Goal: Navigation & Orientation: Find specific page/section

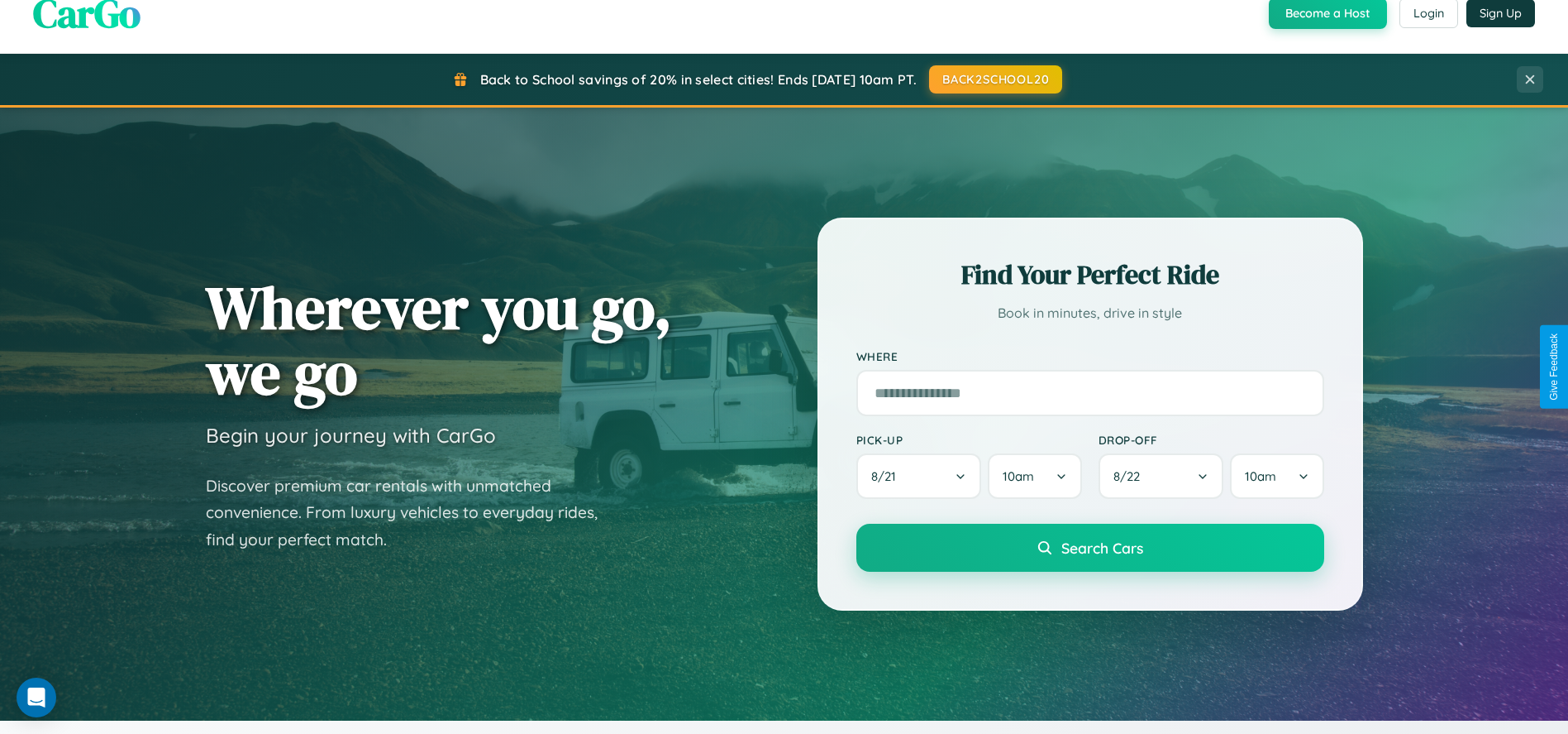
scroll to position [1133, 0]
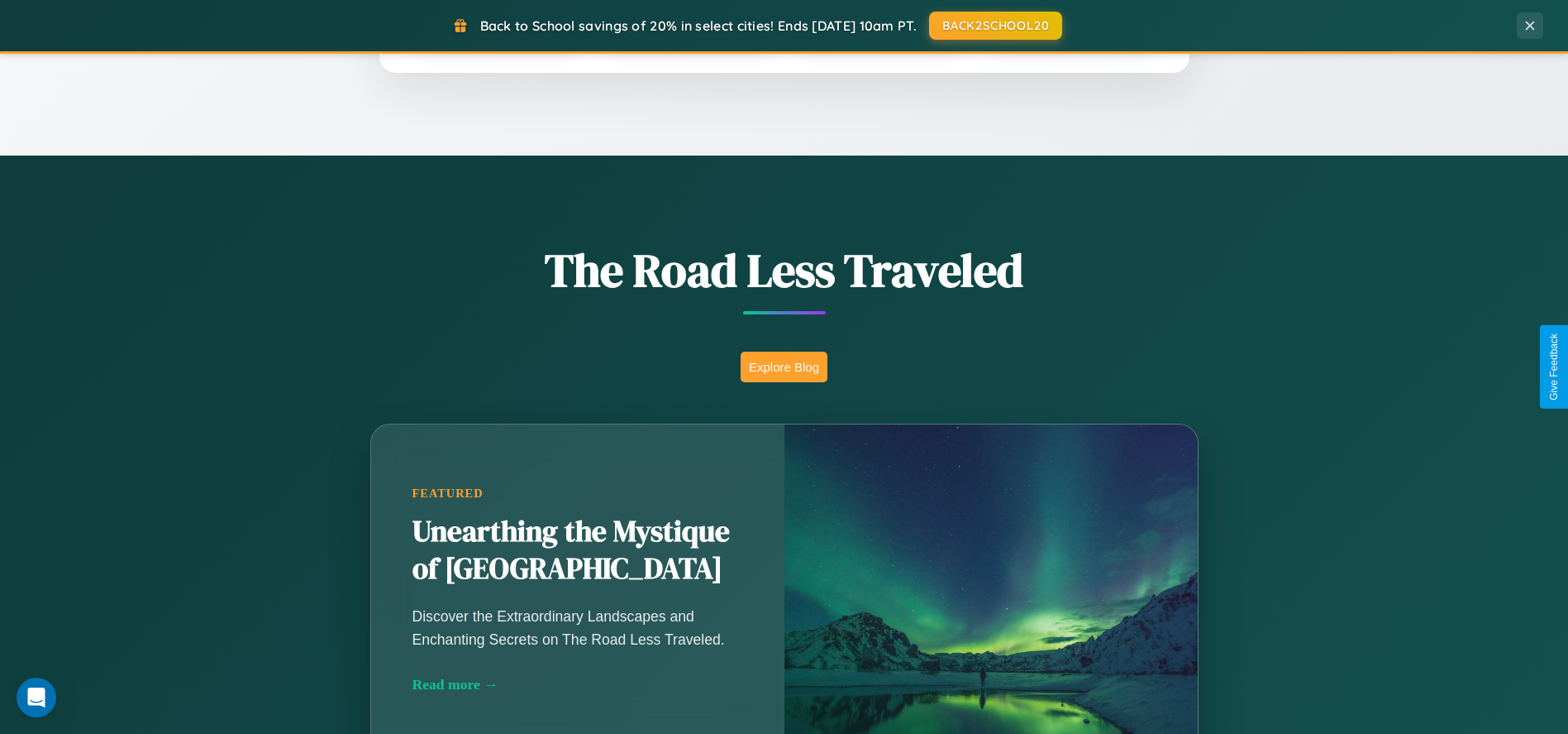
click at [784, 366] on button "Explore Blog" at bounding box center [784, 366] width 87 height 30
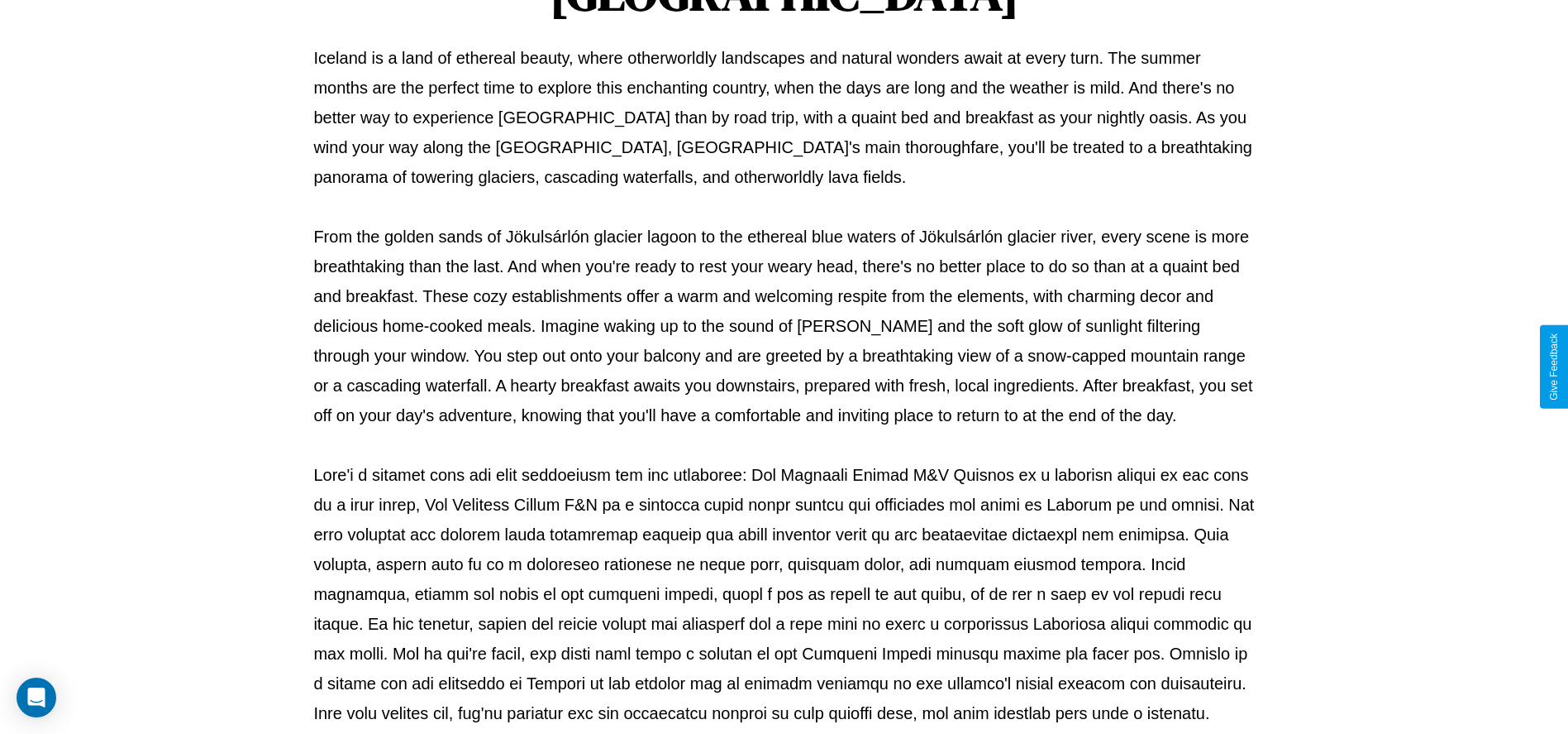
scroll to position [549, 0]
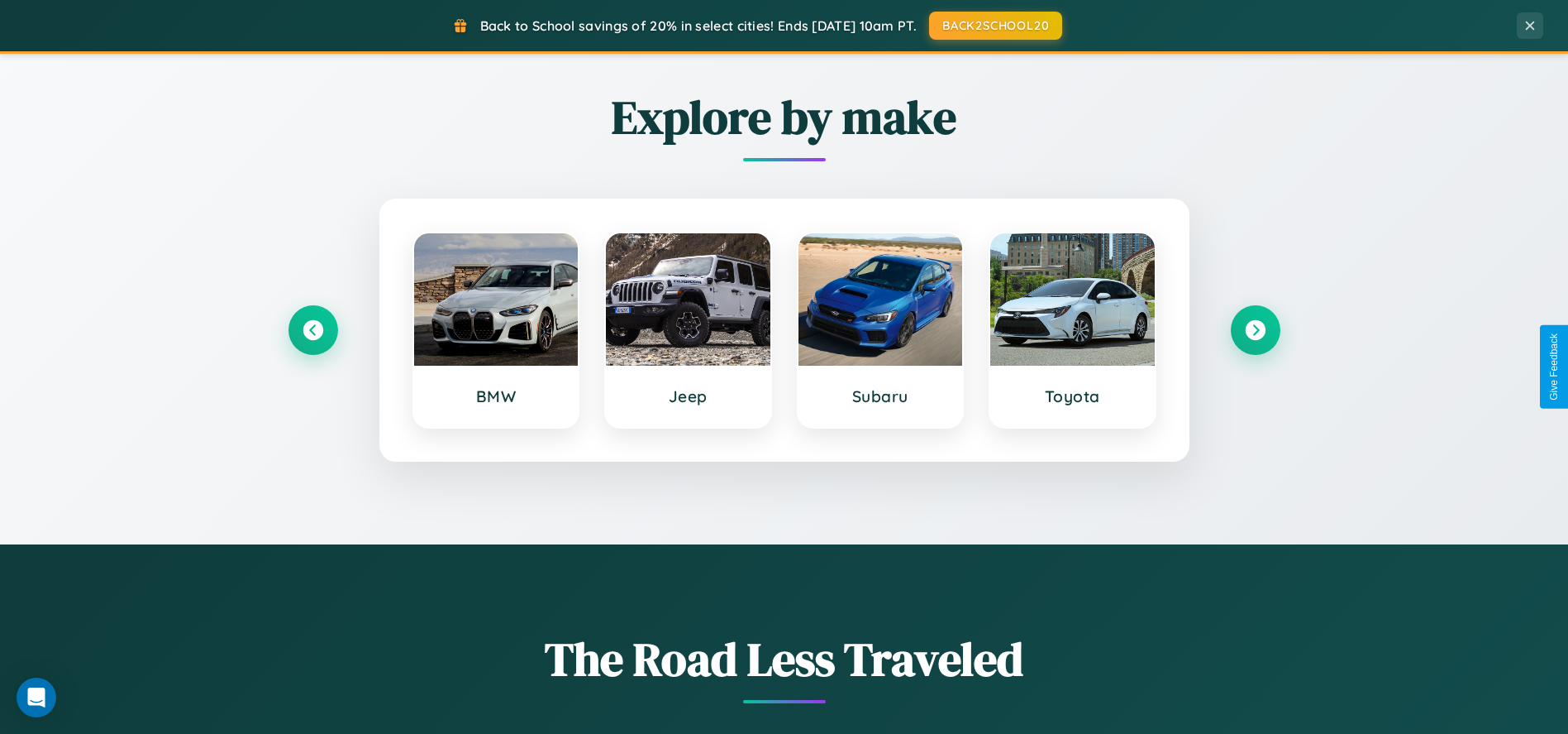
scroll to position [707, 0]
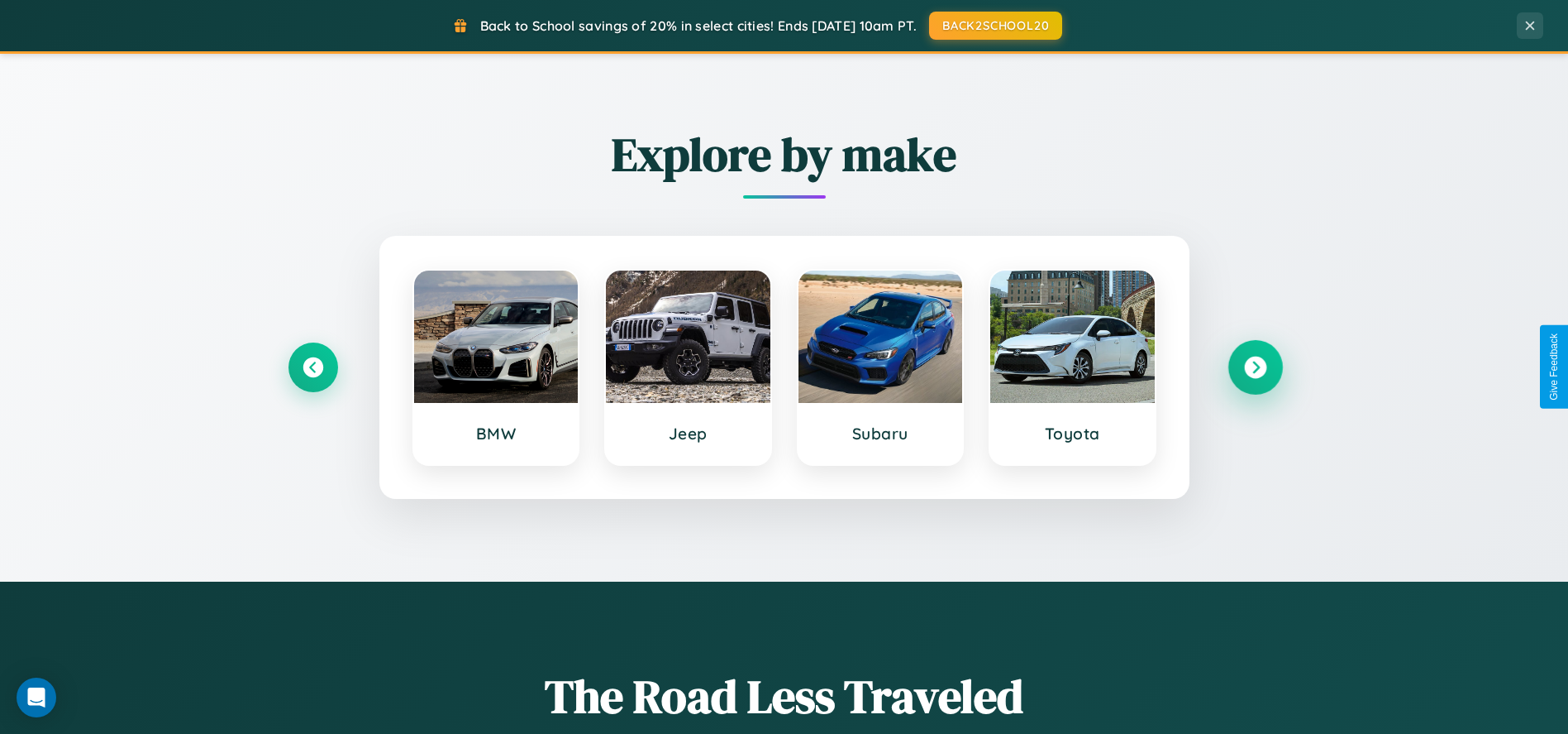
click at [1255, 366] on icon at bounding box center [1255, 367] width 22 height 22
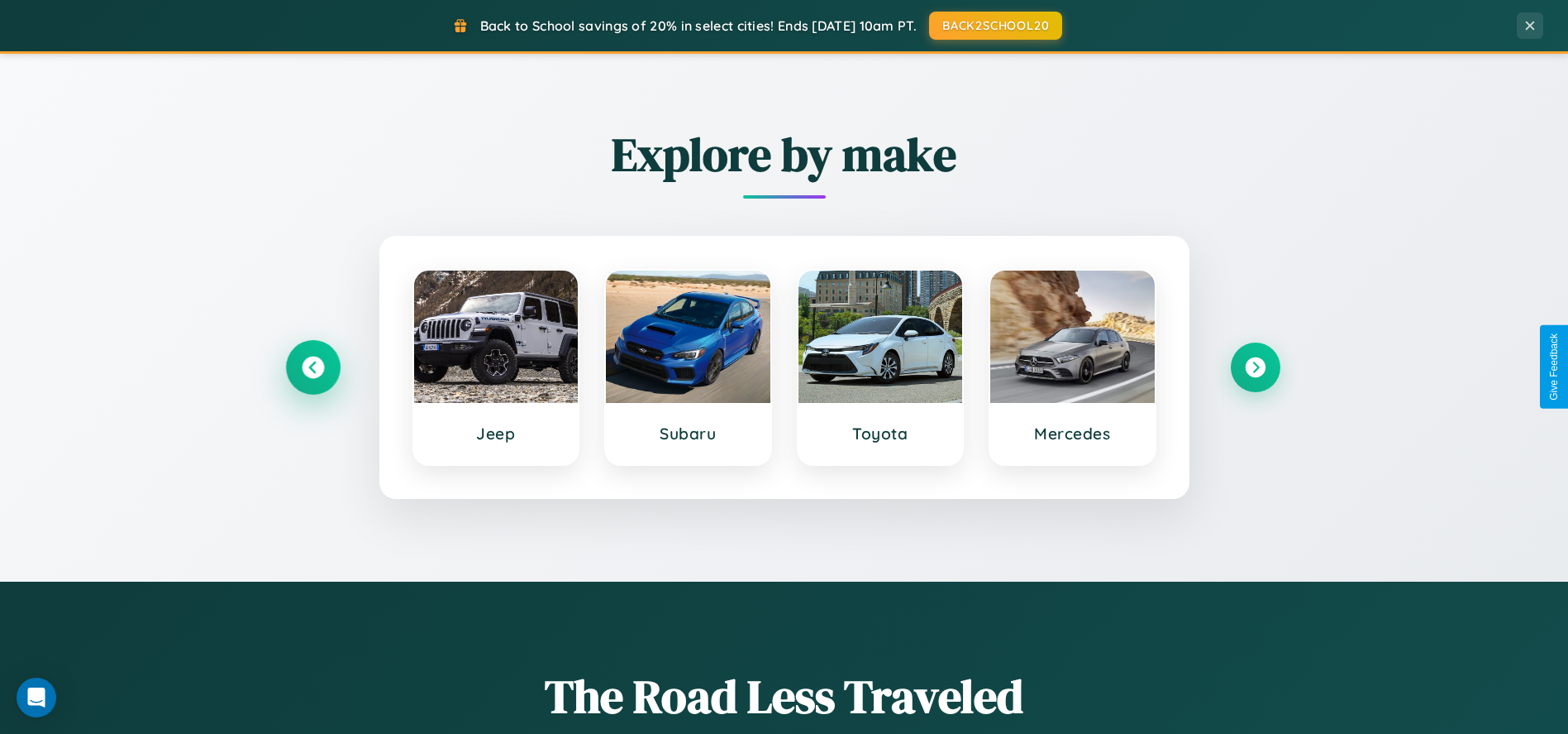
click at [313, 366] on icon at bounding box center [313, 367] width 22 height 22
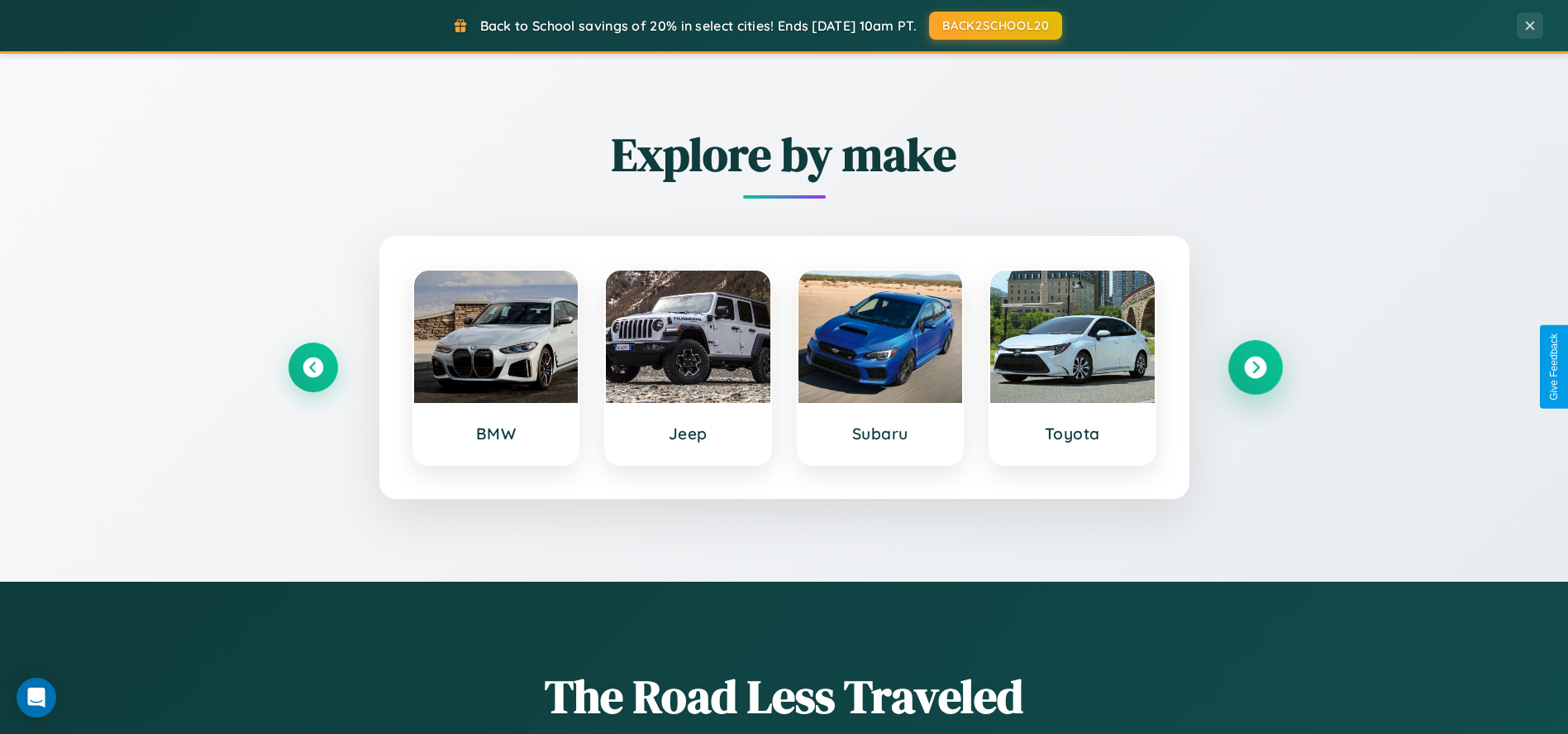
click at [1255, 366] on icon at bounding box center [1255, 367] width 22 height 22
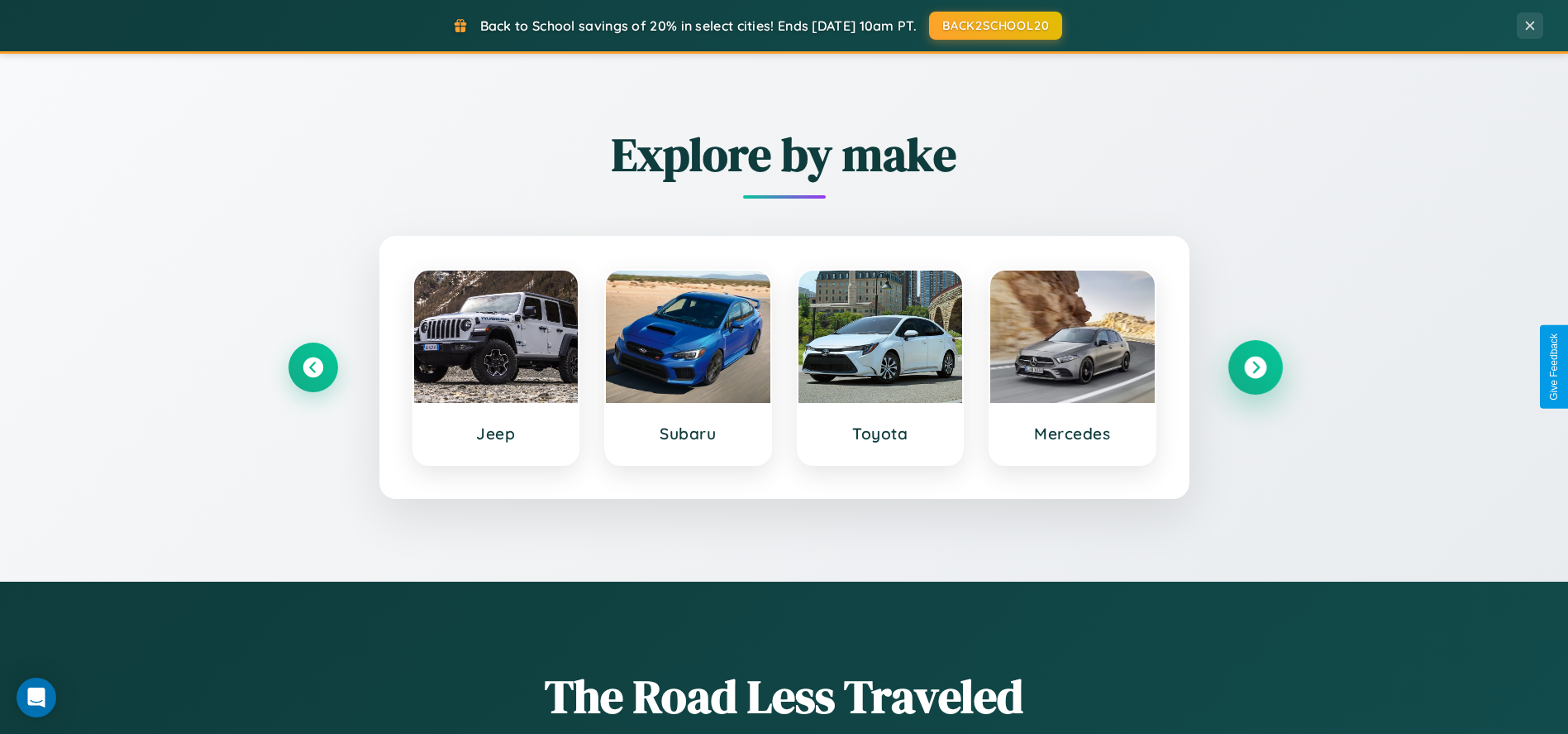
click at [1255, 366] on icon at bounding box center [1255, 367] width 22 height 22
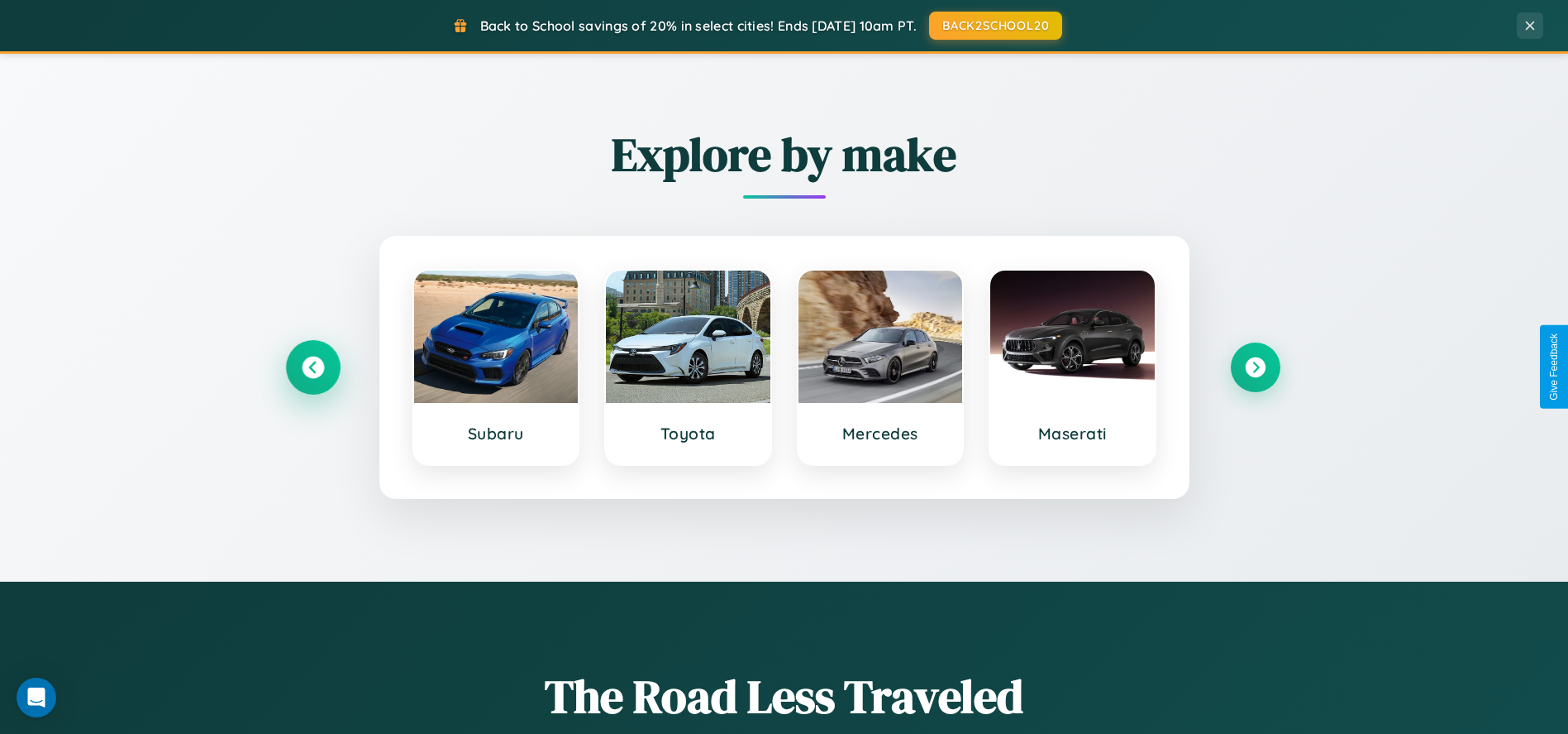
click at [313, 366] on icon at bounding box center [313, 367] width 22 height 22
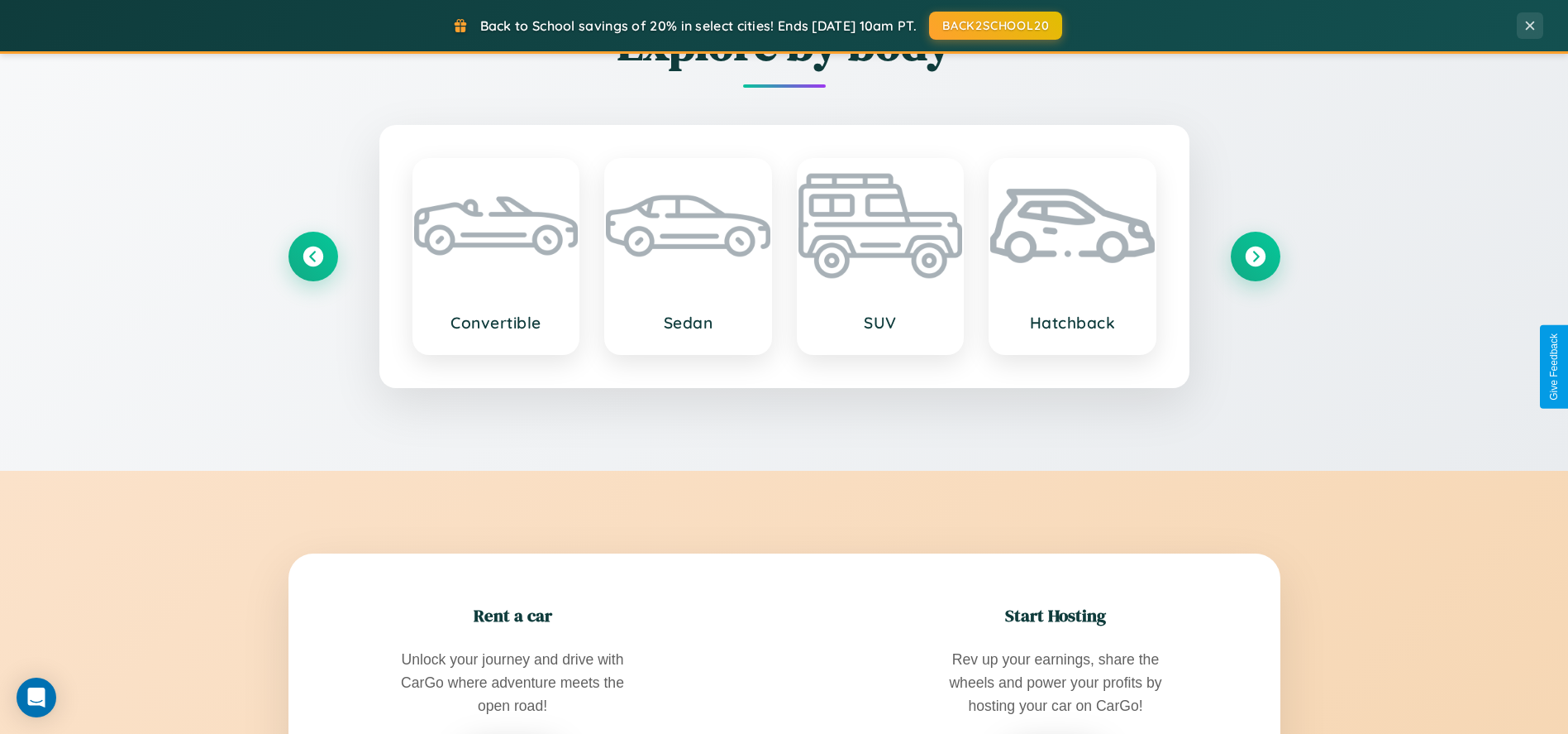
scroll to position [3167, 0]
